Goal: Find specific page/section: Find specific page/section

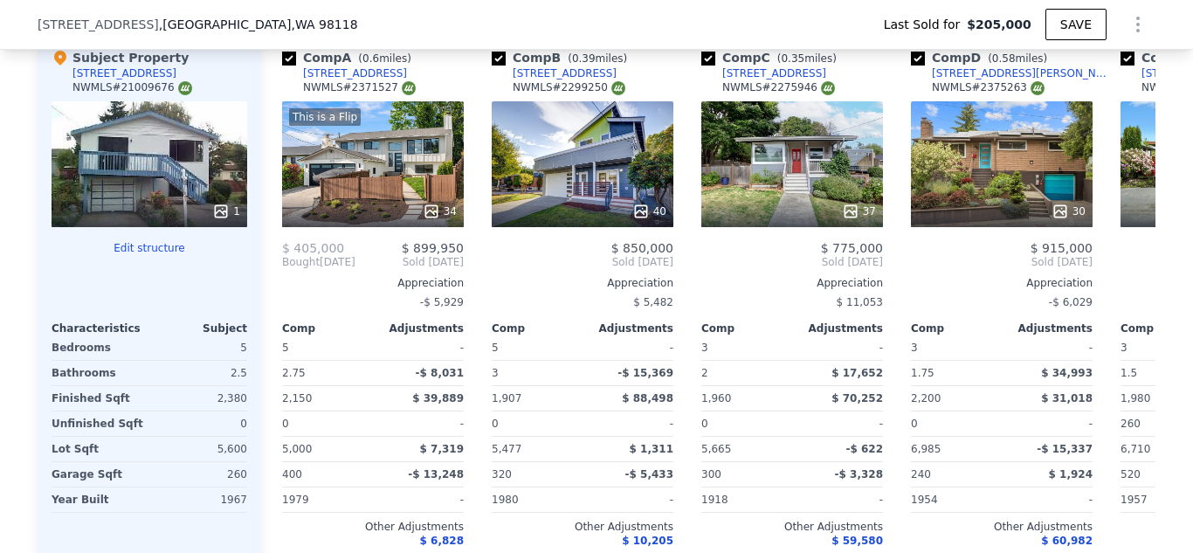
scroll to position [1814, 0]
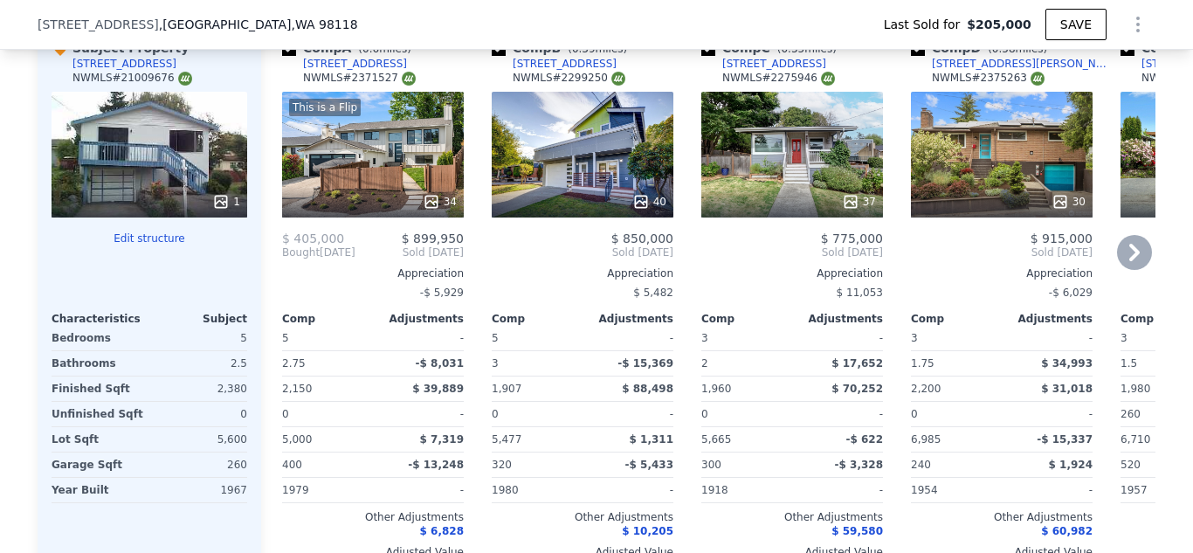
click at [451, 159] on div "This is a Flip 34" at bounding box center [373, 155] width 182 height 126
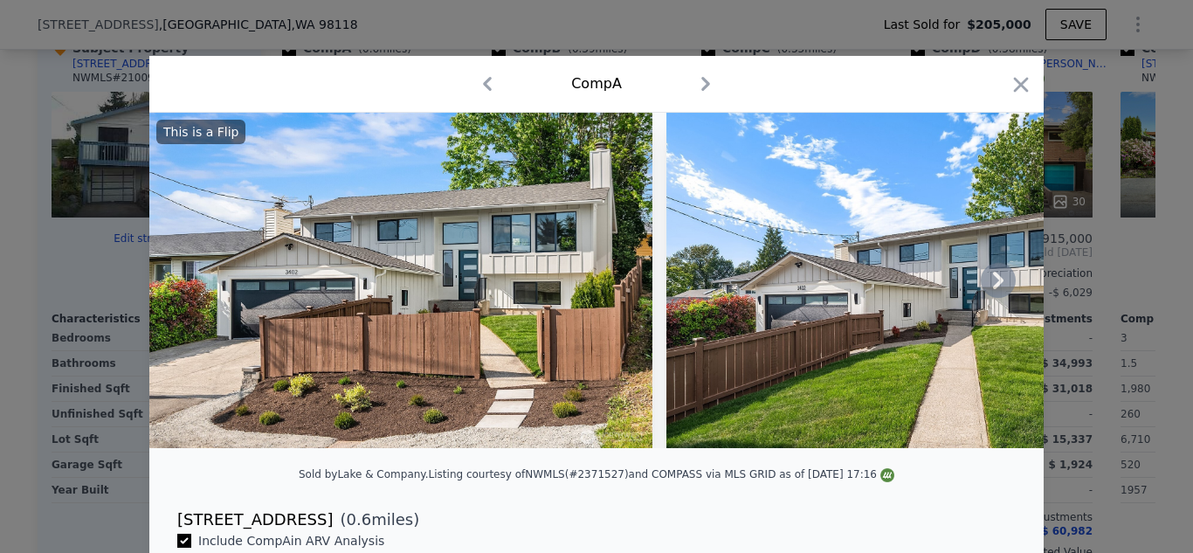
click at [1001, 294] on icon at bounding box center [998, 280] width 35 height 35
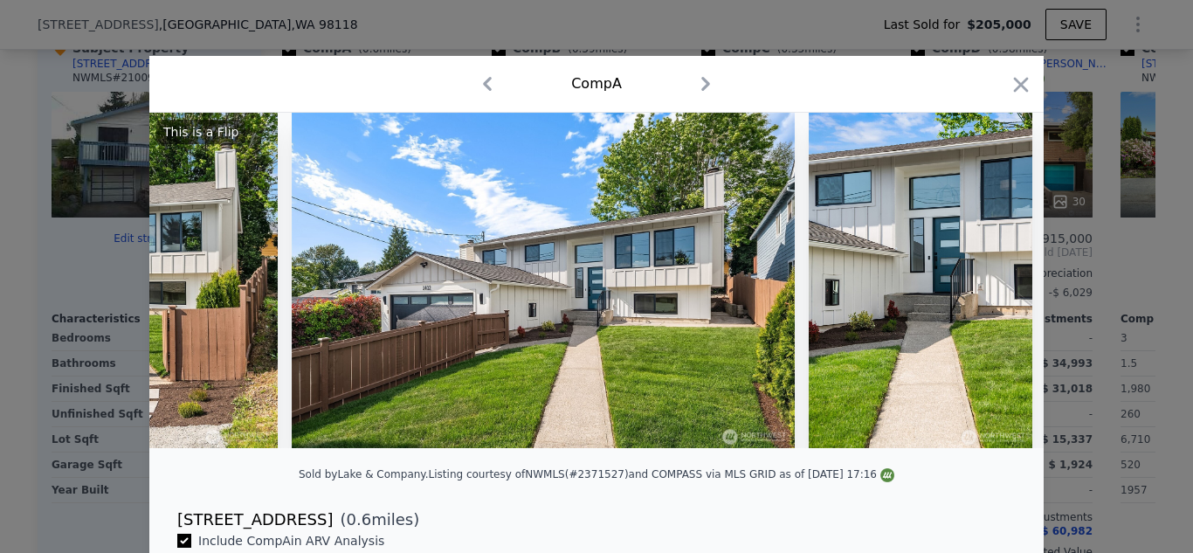
scroll to position [0, 419]
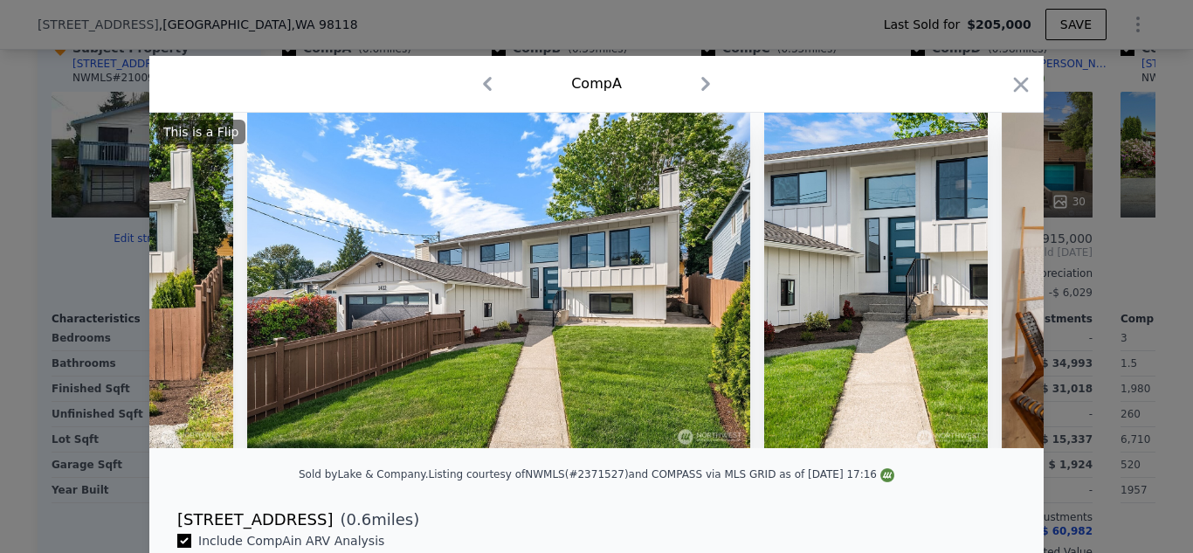
click at [1001, 294] on div at bounding box center [596, 280] width 895 height 335
click at [1001, 294] on icon at bounding box center [998, 280] width 35 height 35
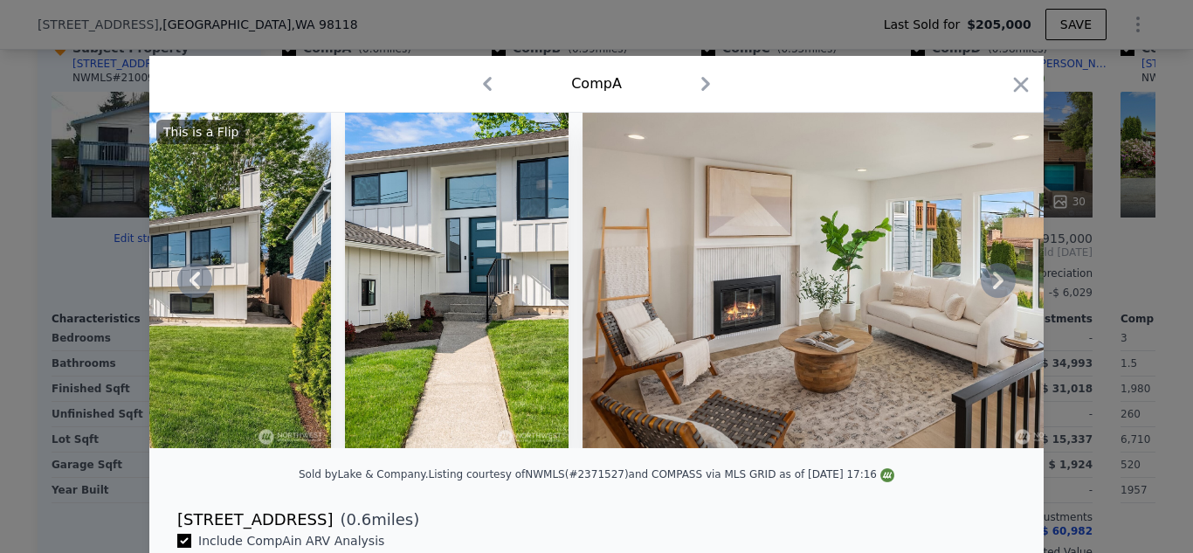
click at [1001, 294] on icon at bounding box center [998, 280] width 35 height 35
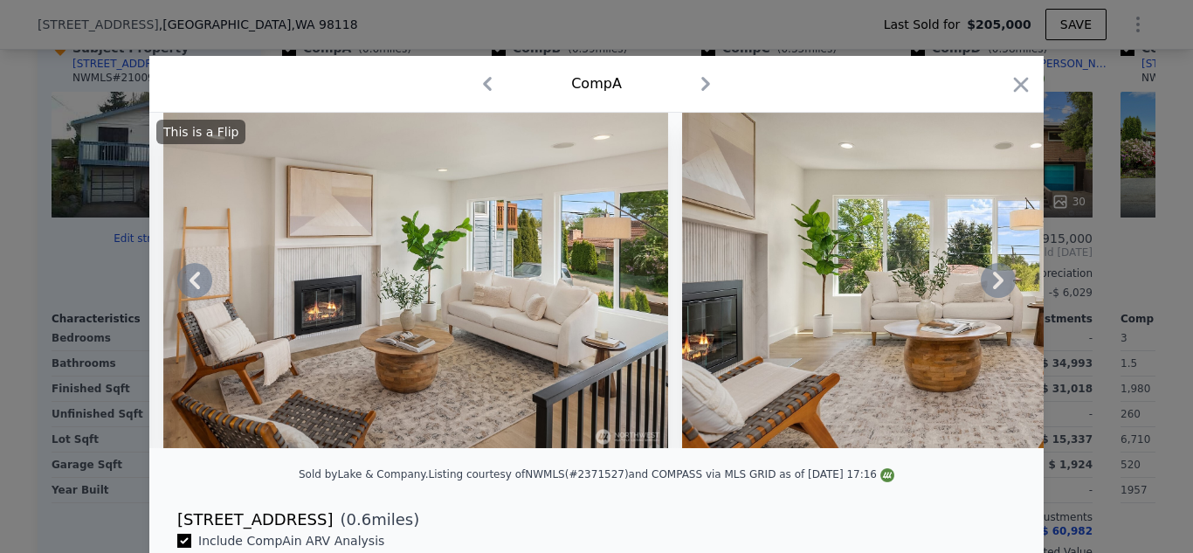
click at [1001, 294] on icon at bounding box center [998, 280] width 35 height 35
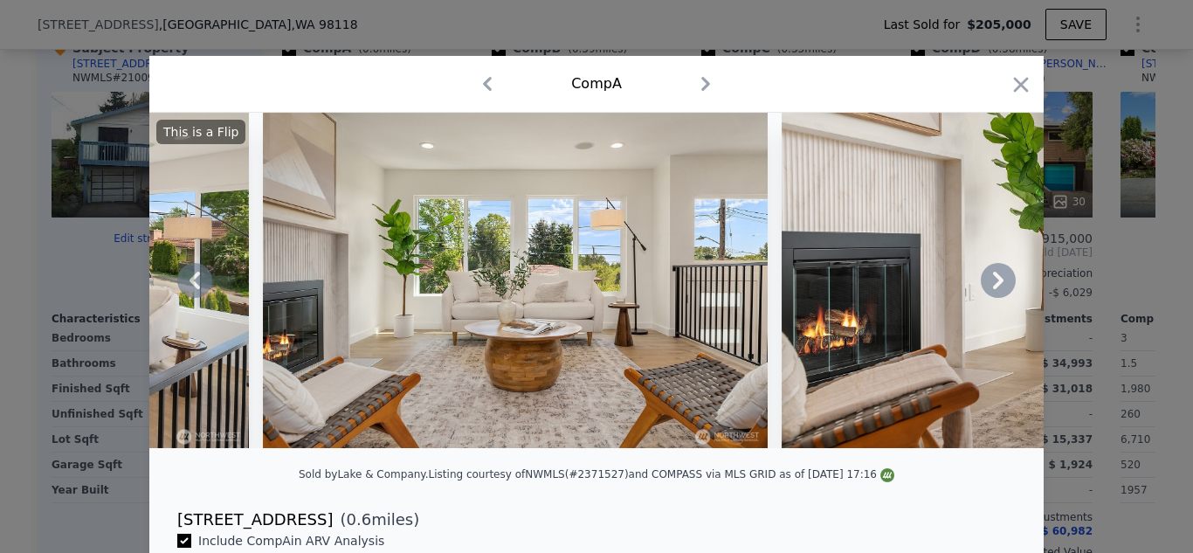
click at [1001, 294] on icon at bounding box center [998, 280] width 35 height 35
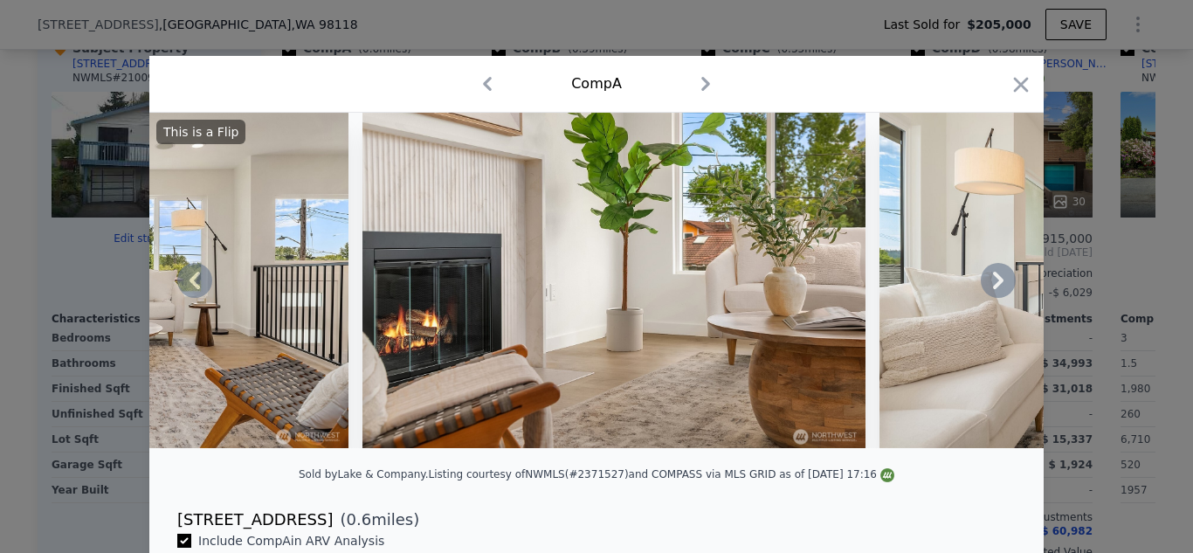
click at [1001, 294] on icon at bounding box center [998, 280] width 35 height 35
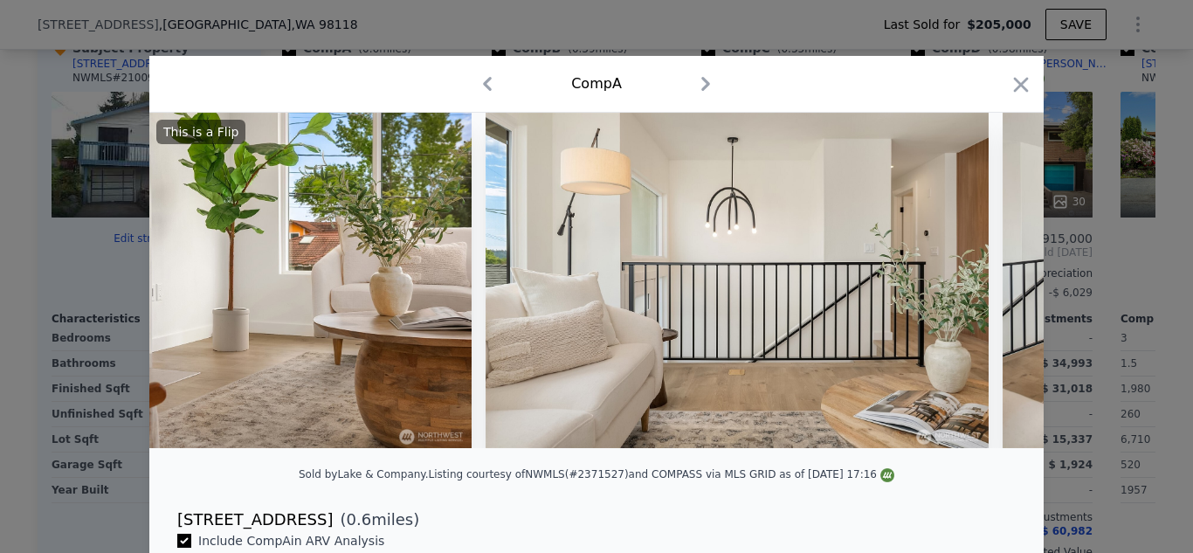
scroll to position [0, 2516]
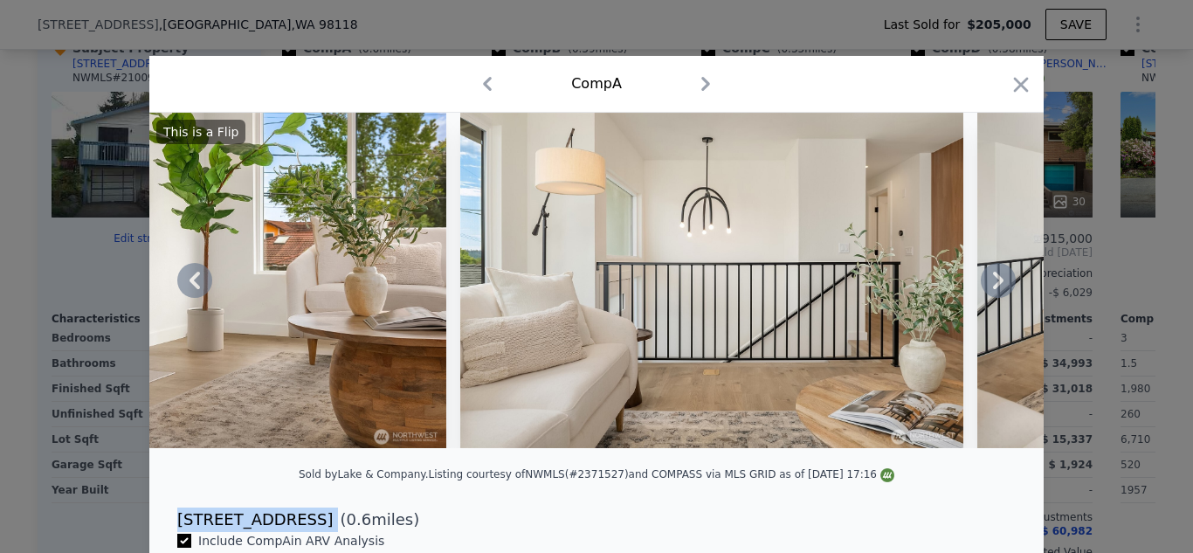
drag, startPoint x: 306, startPoint y: 516, endPoint x: 178, endPoint y: 521, distance: 127.6
click at [178, 521] on div "[STREET_ADDRESS] ( 0.6 miles)" at bounding box center [596, 520] width 867 height 24
copy div "[STREET_ADDRESS]"
click at [1016, 89] on icon "button" at bounding box center [1021, 84] width 15 height 15
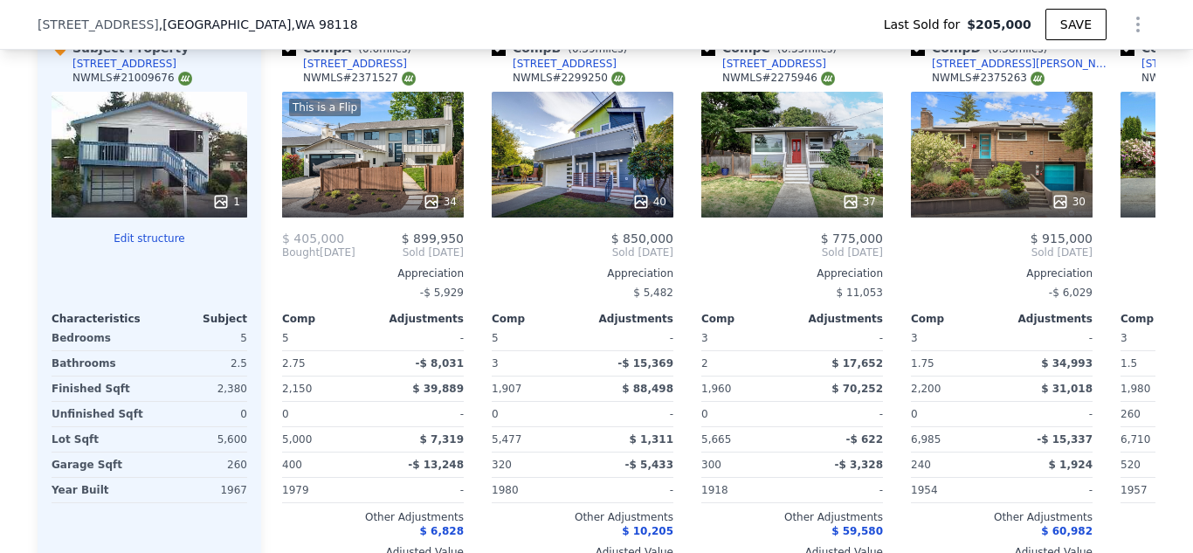
type input "$ 934,000"
type input "$ 641,460"
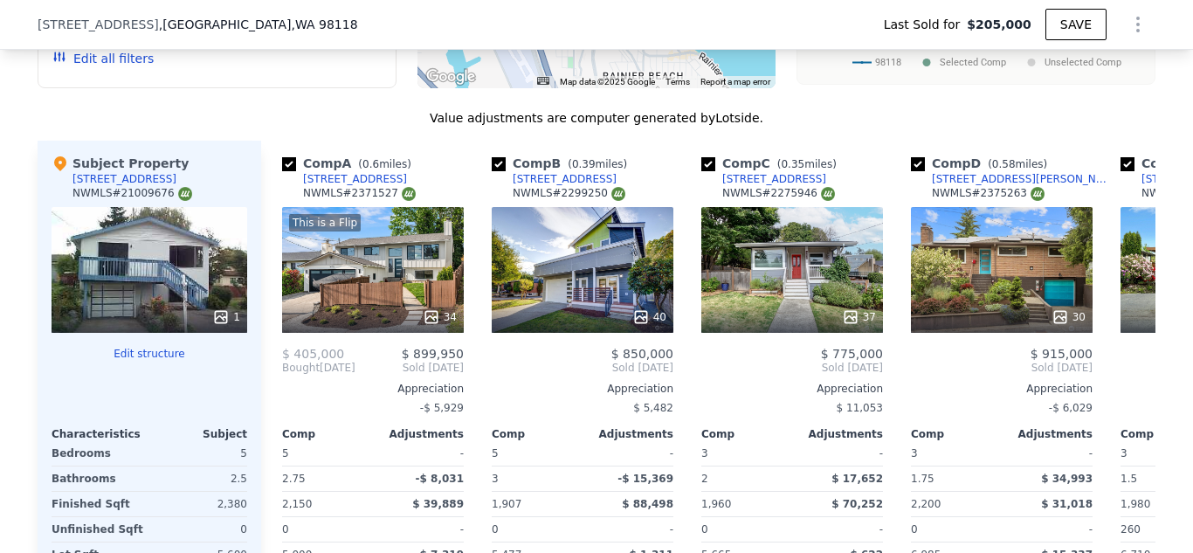
scroll to position [1690, 0]
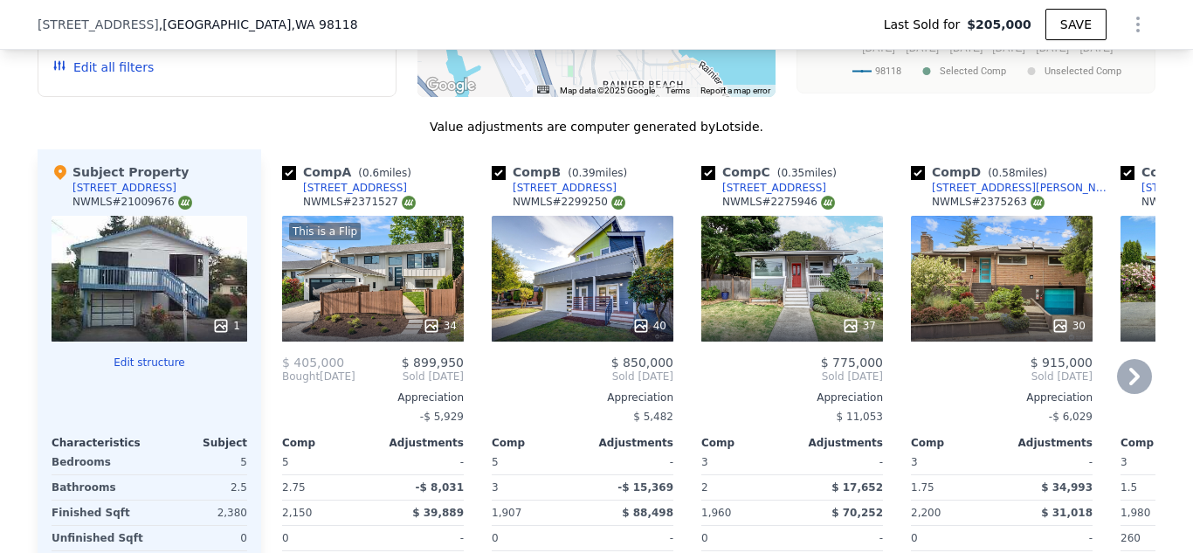
click at [1137, 375] on icon at bounding box center [1134, 376] width 10 height 17
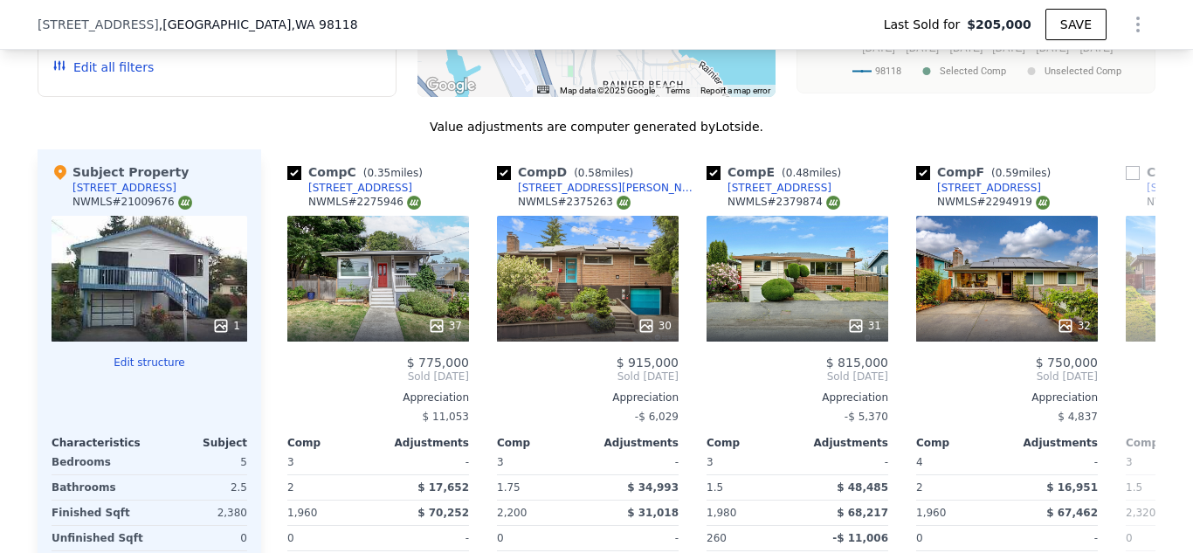
scroll to position [0, 419]
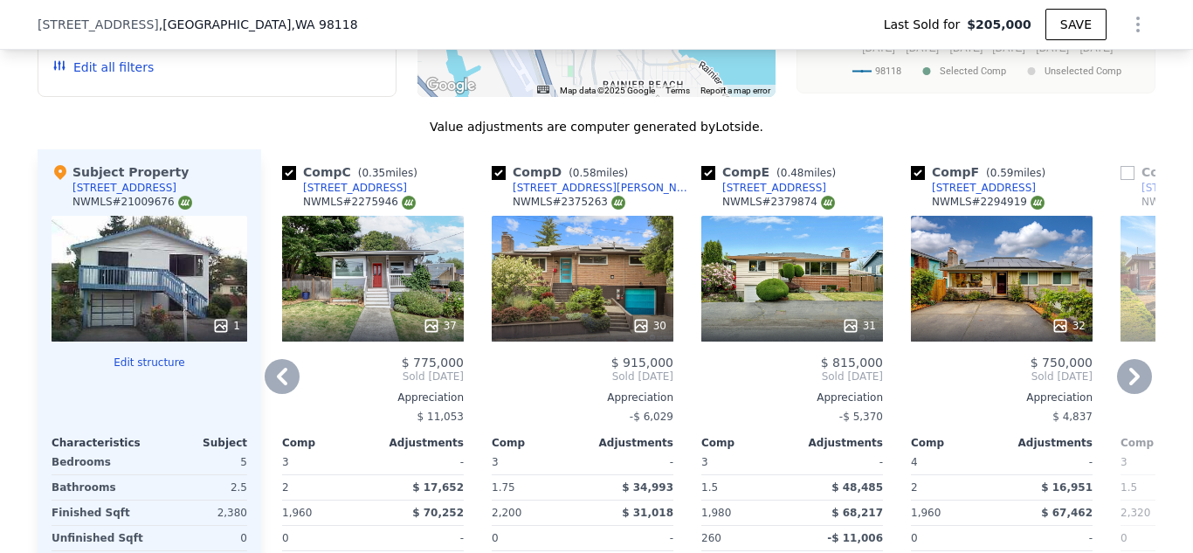
click at [1137, 375] on icon at bounding box center [1134, 376] width 10 height 17
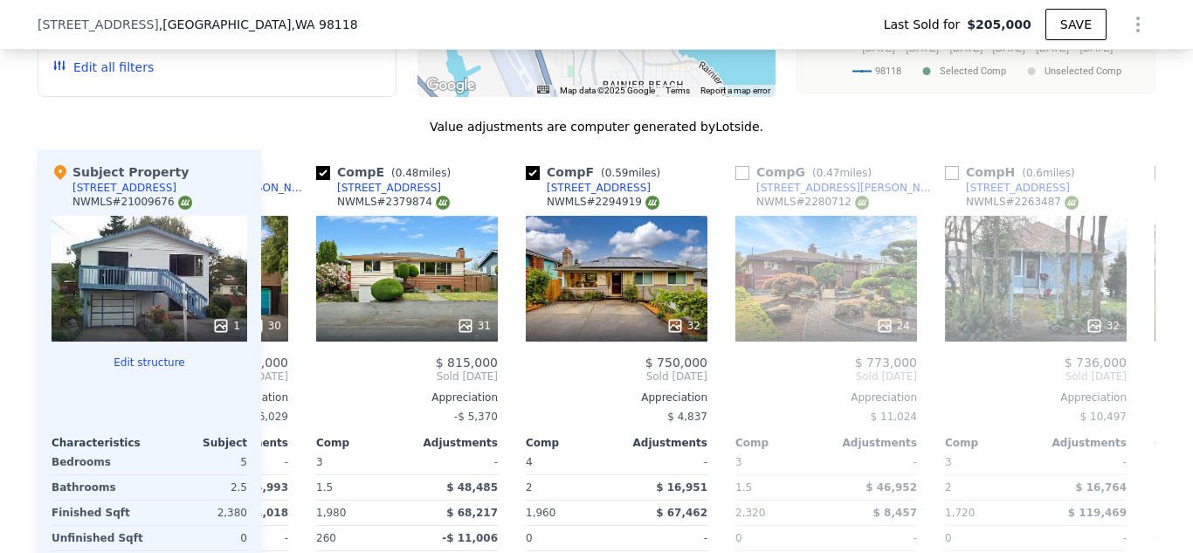
scroll to position [0, 839]
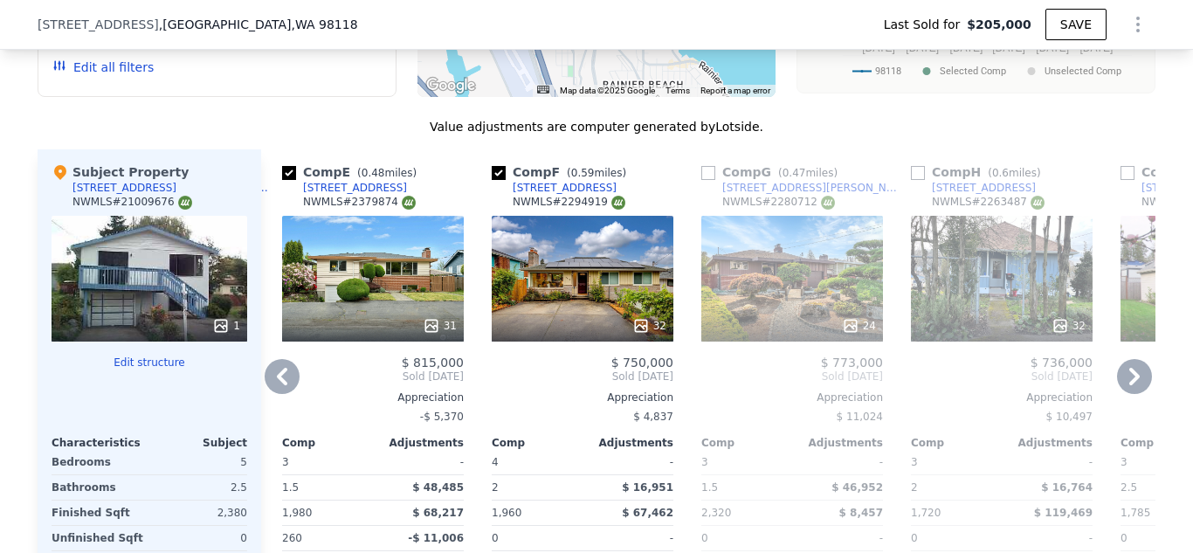
click at [1136, 375] on icon at bounding box center [1134, 376] width 10 height 17
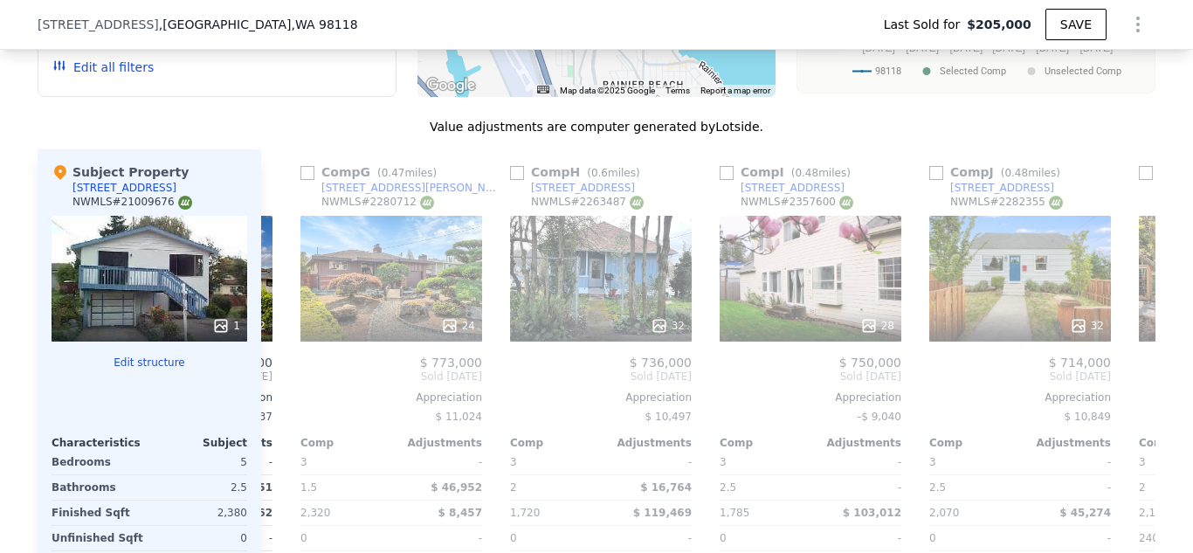
scroll to position [0, 1258]
